Goal: Book appointment/travel/reservation

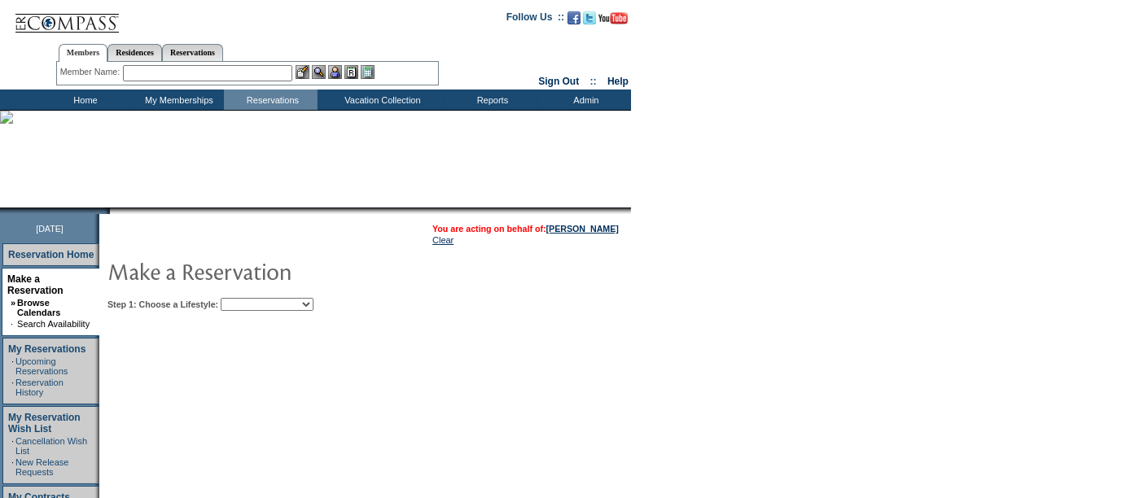
click at [312, 304] on select "Beach Leisure Metropolitan Mountain OIAL for Adventure OIAL for Couples OIAL fo…" at bounding box center [267, 304] width 93 height 13
select select "Beach"
click at [248, 298] on select "Beach Leisure Metropolitan Mountain OIAL for Adventure OIAL for Couples OIAL fo…" at bounding box center [267, 304] width 93 height 13
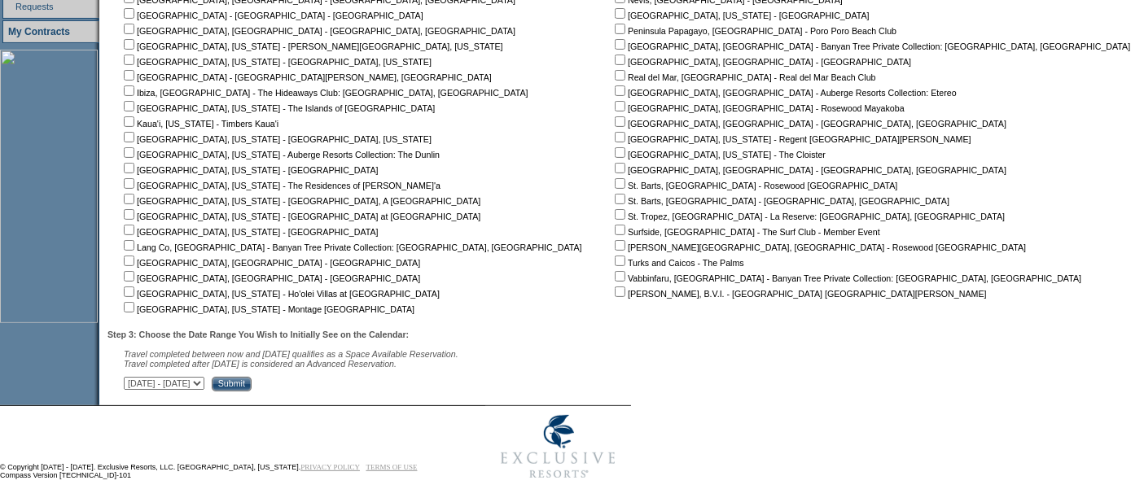
scroll to position [472, 0]
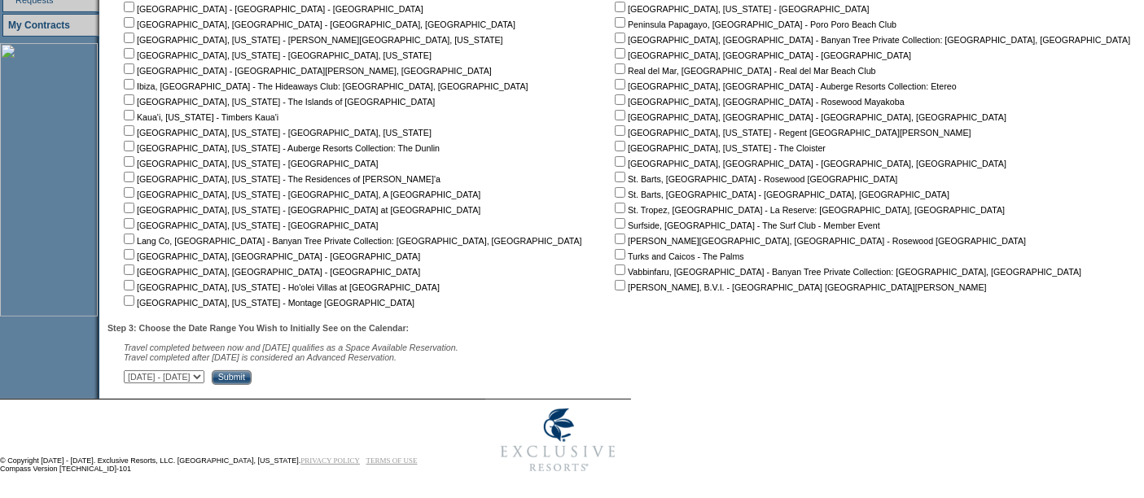
click at [134, 112] on input "checkbox" at bounding box center [129, 115] width 11 height 11
checkbox input "true"
click at [134, 164] on input "checkbox" at bounding box center [129, 161] width 11 height 11
checkbox input "true"
click at [204, 375] on select "[DATE] - [DATE] [DATE] - [DATE] [DATE] - [DATE] [DATE] - [DATE] [DATE] - [DATE]…" at bounding box center [164, 376] width 81 height 13
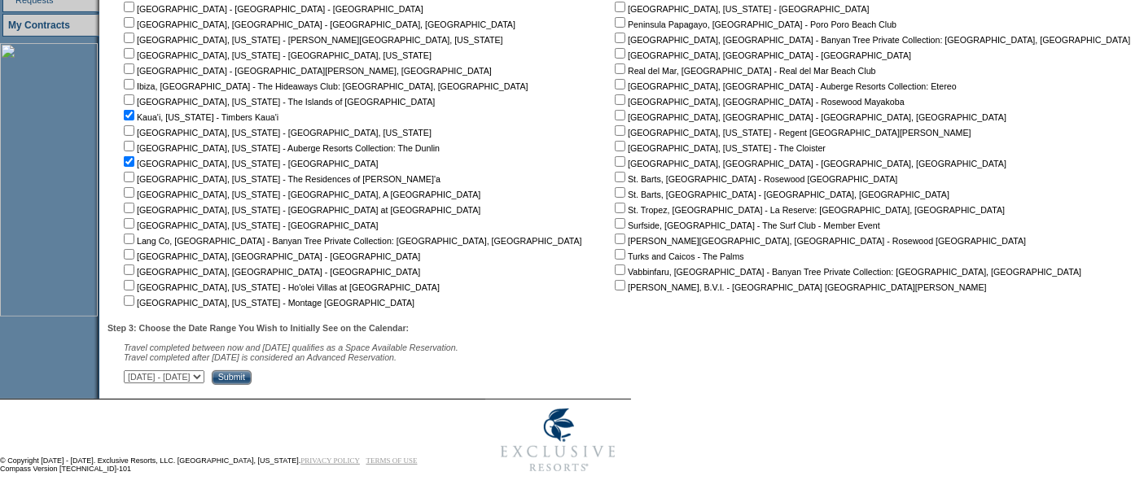
click at [132, 370] on select "[DATE] - [DATE] [DATE] - [DATE] [DATE] - [DATE] [DATE] - [DATE] [DATE] - [DATE]…" at bounding box center [164, 376] width 81 height 13
select select "[DATE]|[DATE]"
click at [252, 371] on input "Submit" at bounding box center [232, 377] width 40 height 15
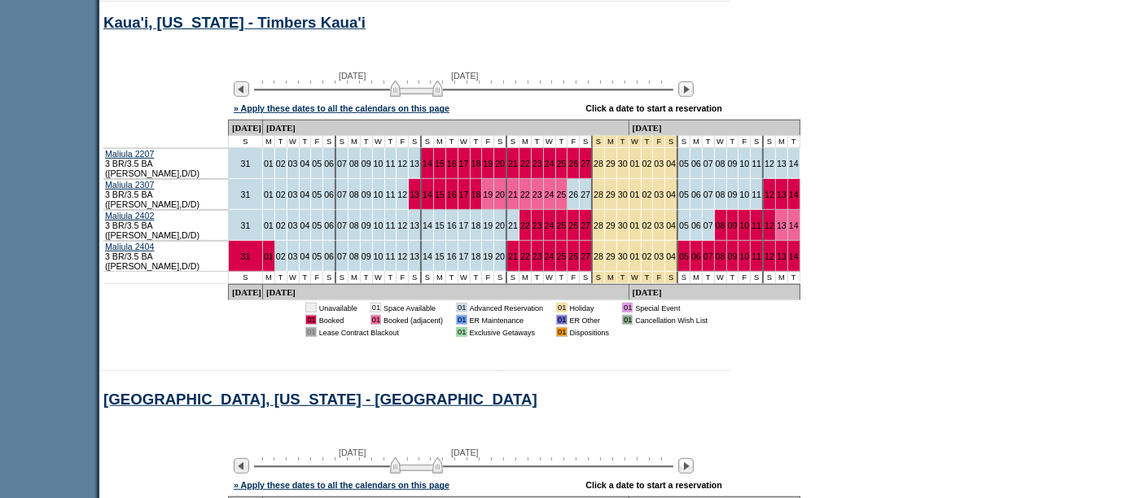
scroll to position [870, 0]
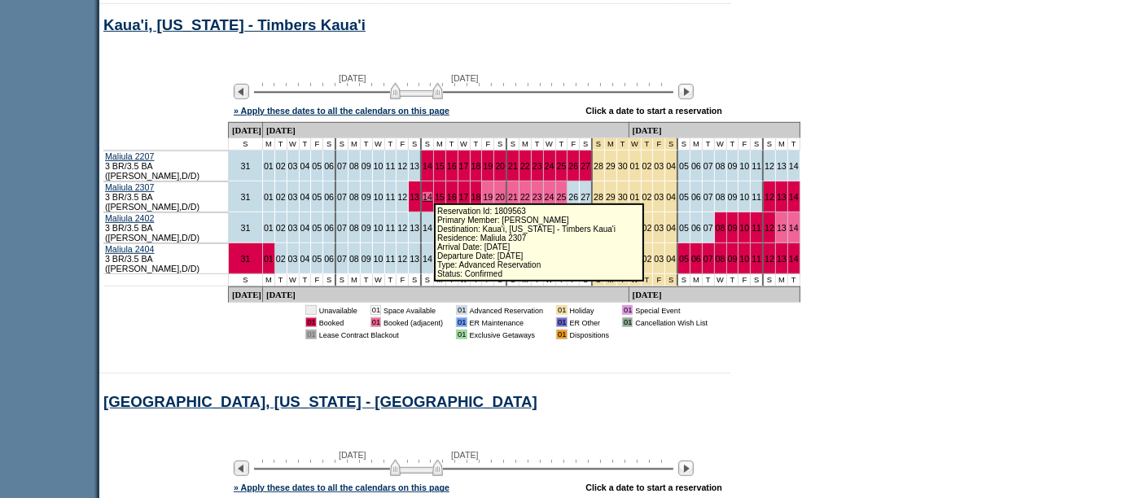
click at [425, 192] on link "14" at bounding box center [428, 197] width 10 height 10
